Goal: Check status

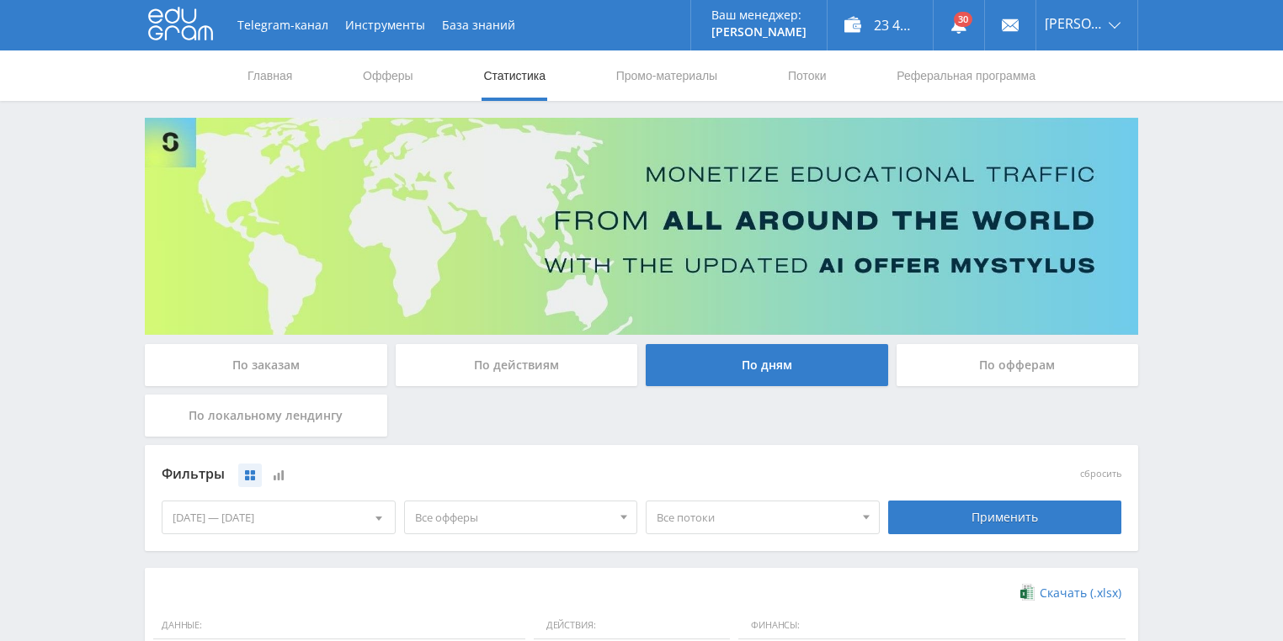
scroll to position [404, 0]
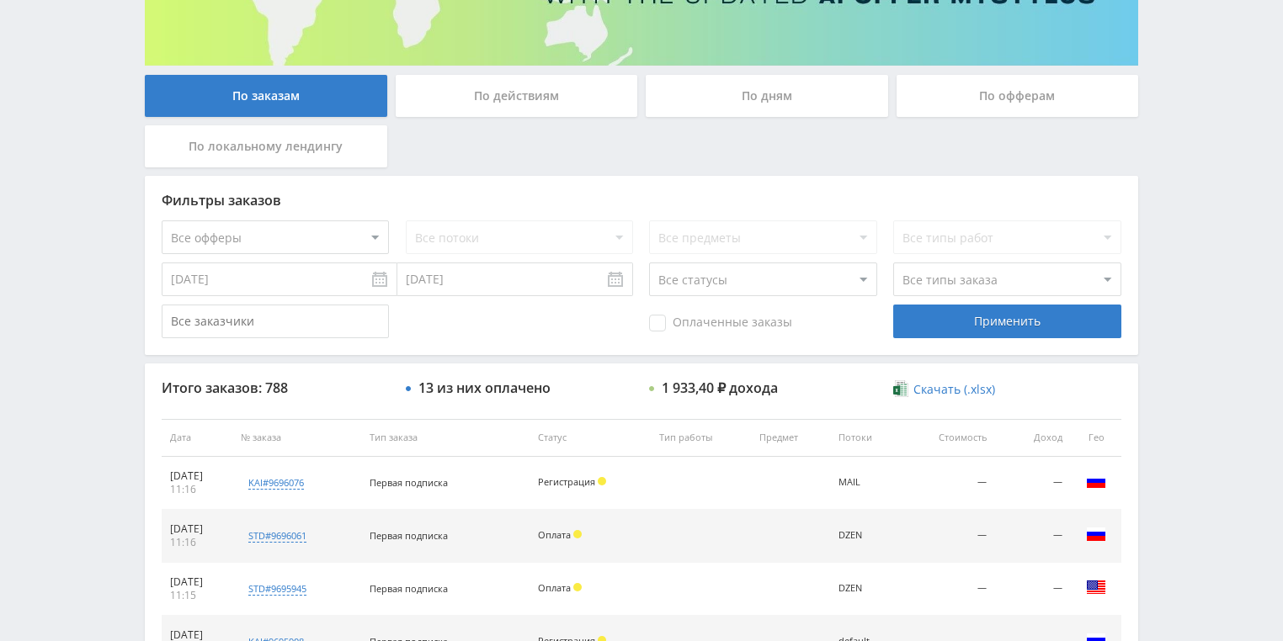
click at [512, 94] on div "По действиям" at bounding box center [517, 96] width 242 height 42
click at [0, 0] on input "По действиям" at bounding box center [0, 0] width 0 height 0
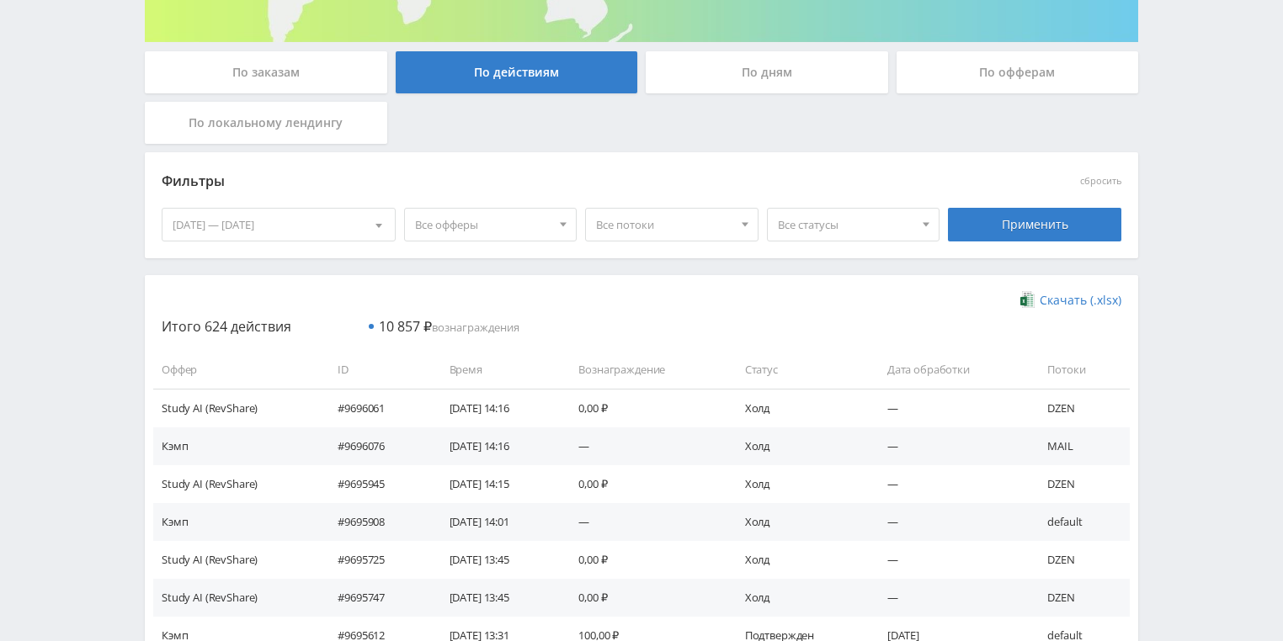
scroll to position [269, 0]
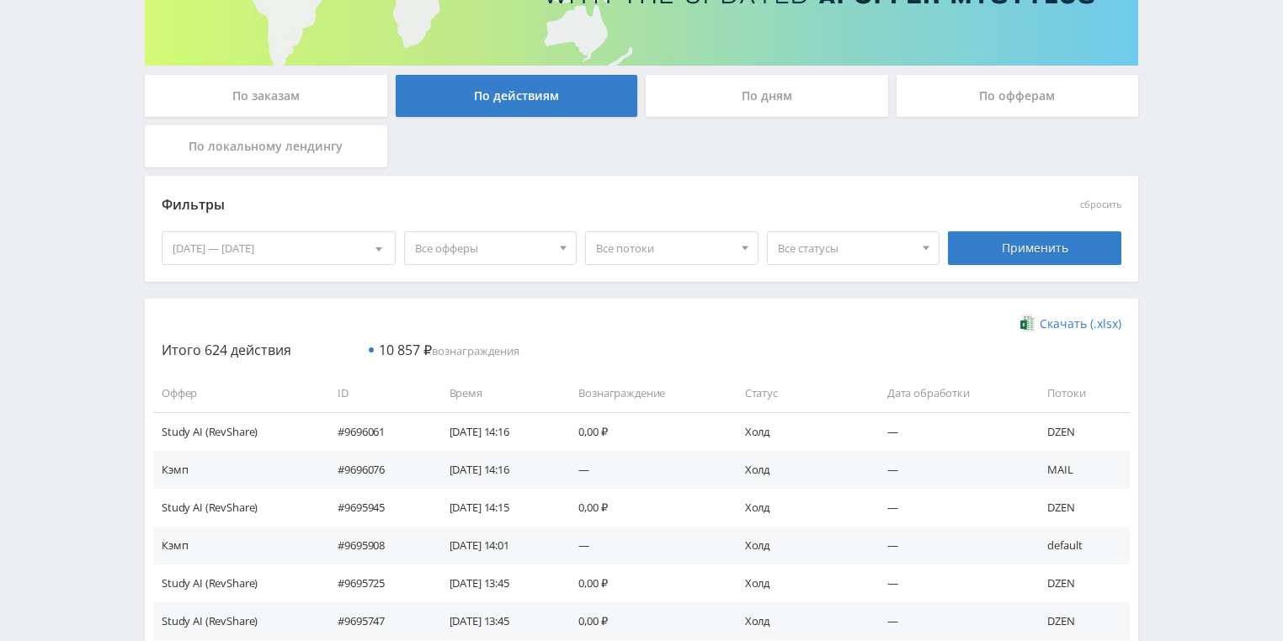
click at [737, 102] on div "По дням" at bounding box center [767, 96] width 242 height 42
click at [0, 0] on input "По дням" at bounding box center [0, 0] width 0 height 0
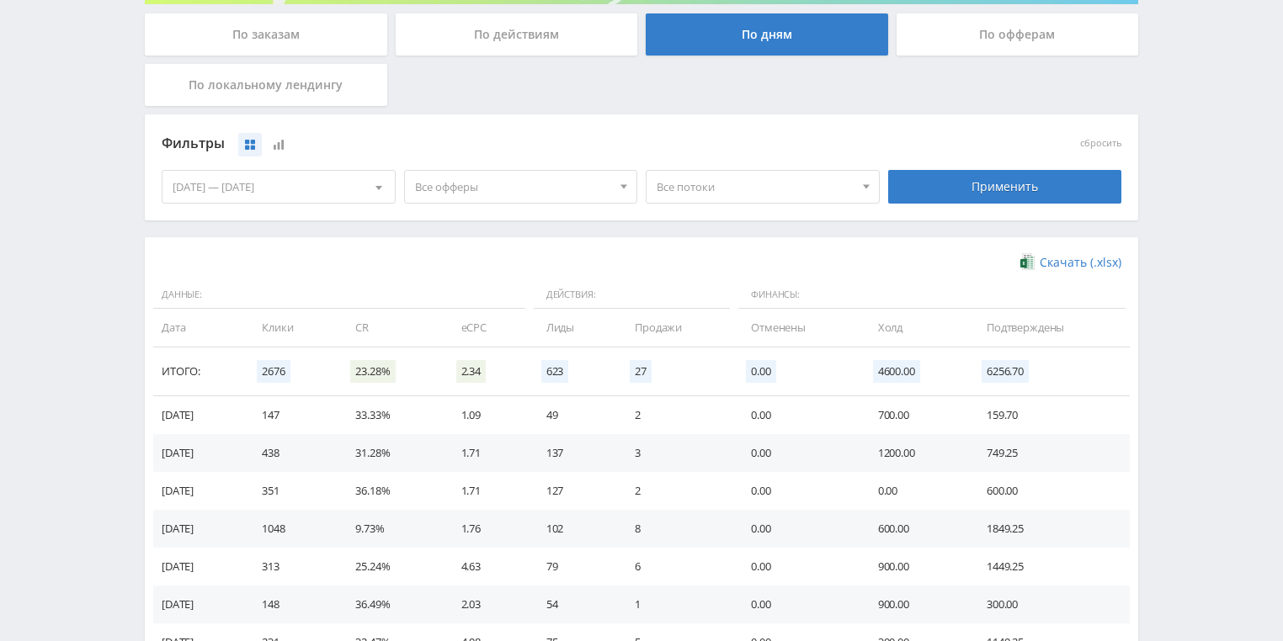
scroll to position [404, 0]
